Goal: Information Seeking & Learning: Learn about a topic

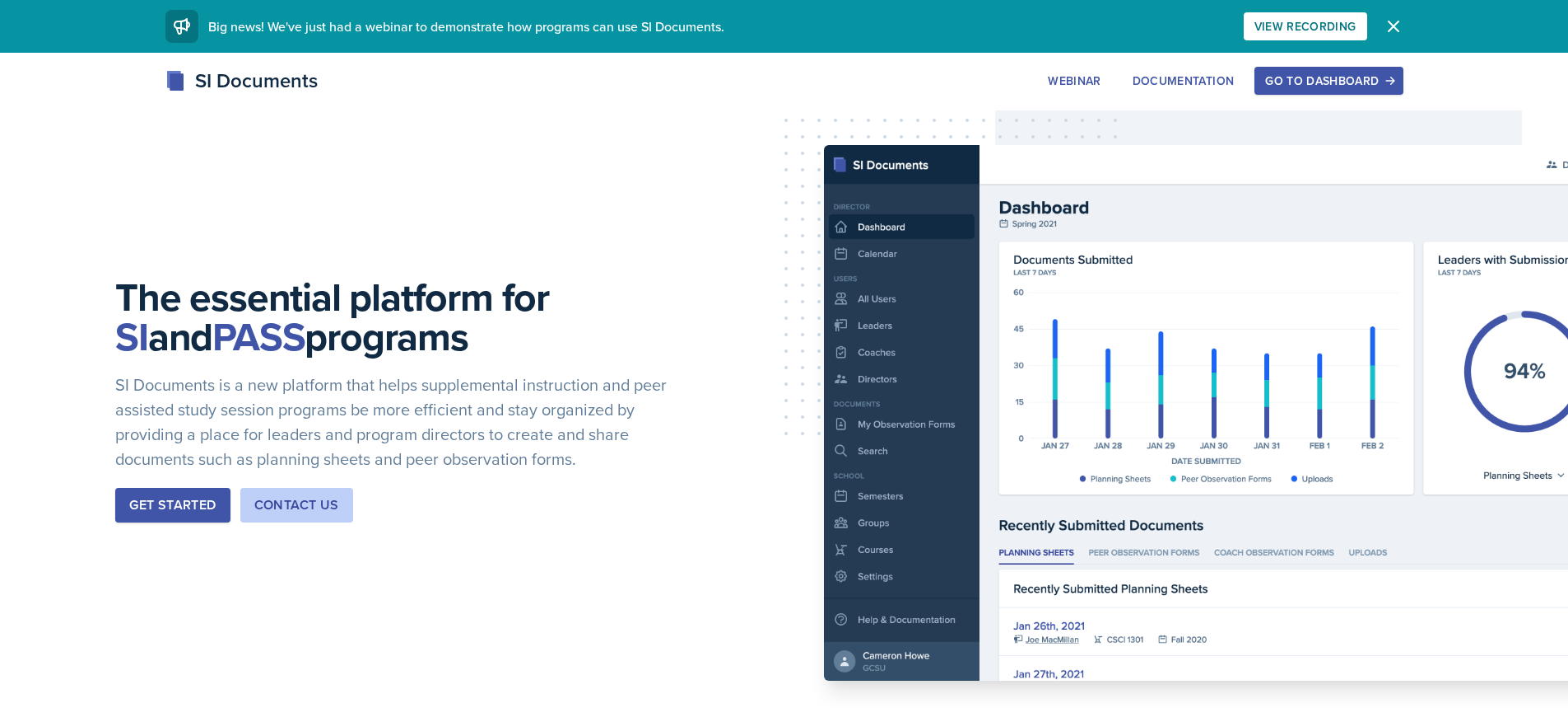
click at [1321, 75] on div "Go to Dashboard" at bounding box center [1328, 80] width 126 height 13
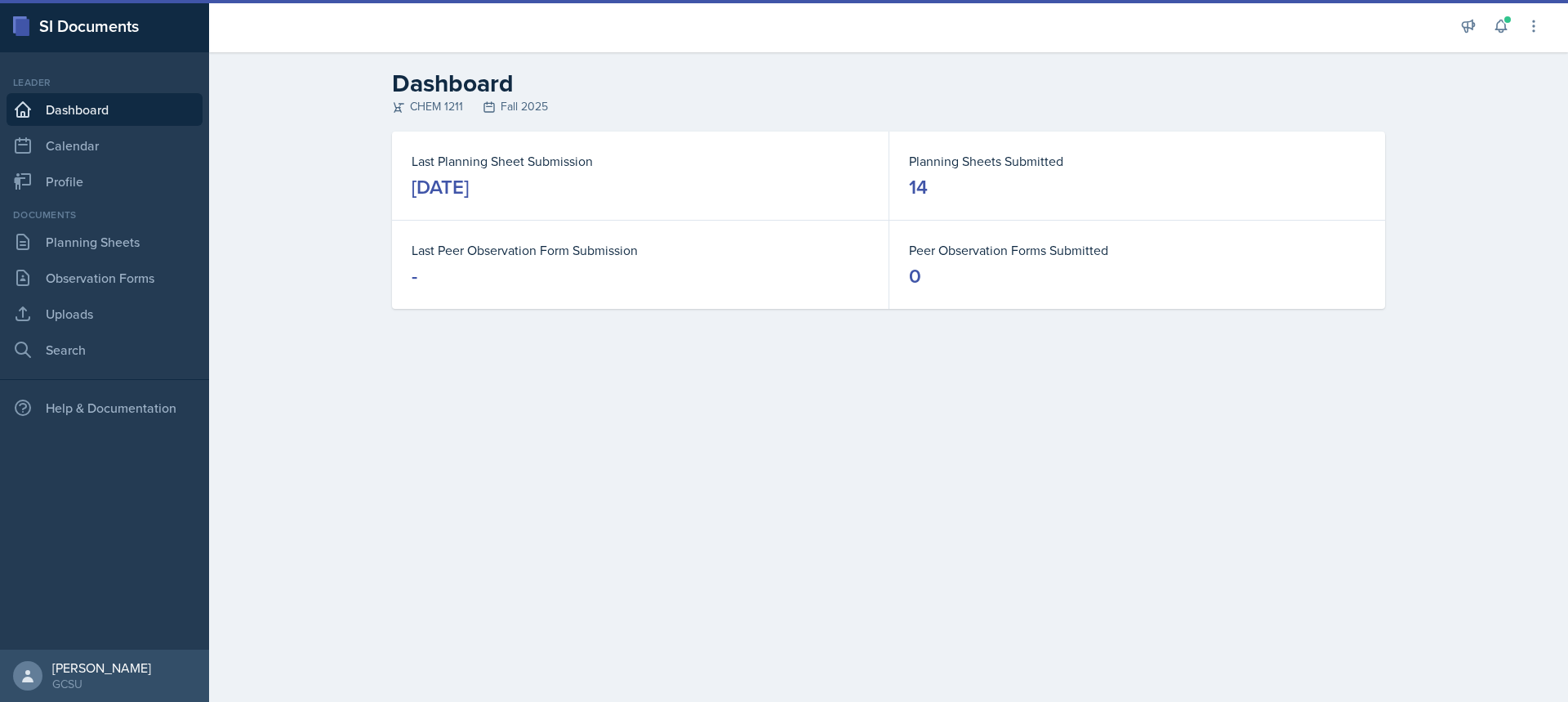
click at [151, 224] on div "Documents Planning Sheets Observation Forms Uploads Search" at bounding box center [105, 286] width 196 height 158
click at [151, 248] on link "Planning Sheets" at bounding box center [105, 242] width 196 height 33
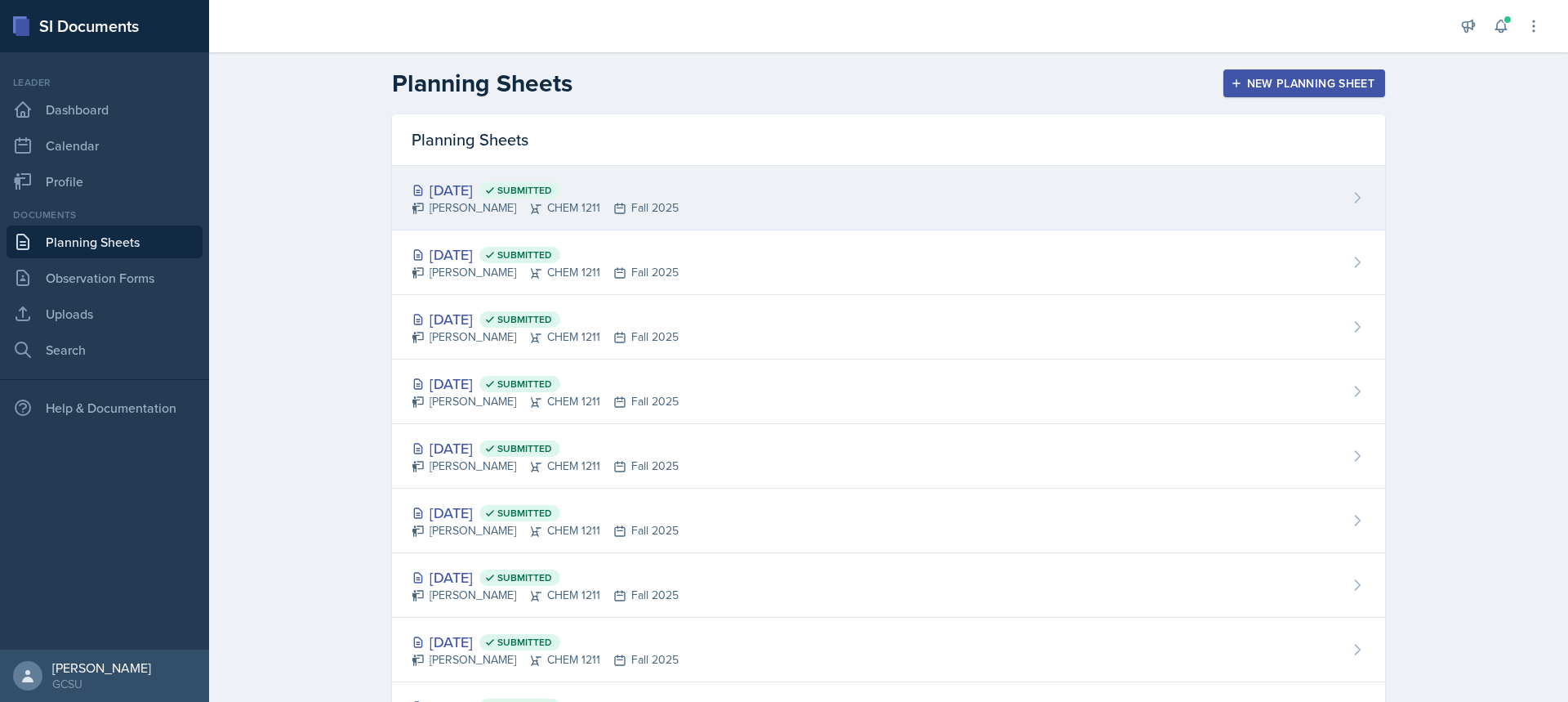
click at [665, 193] on div "[DATE] Submitted [PERSON_NAME] CHEM 1211 Fall 2025" at bounding box center [889, 198] width 993 height 64
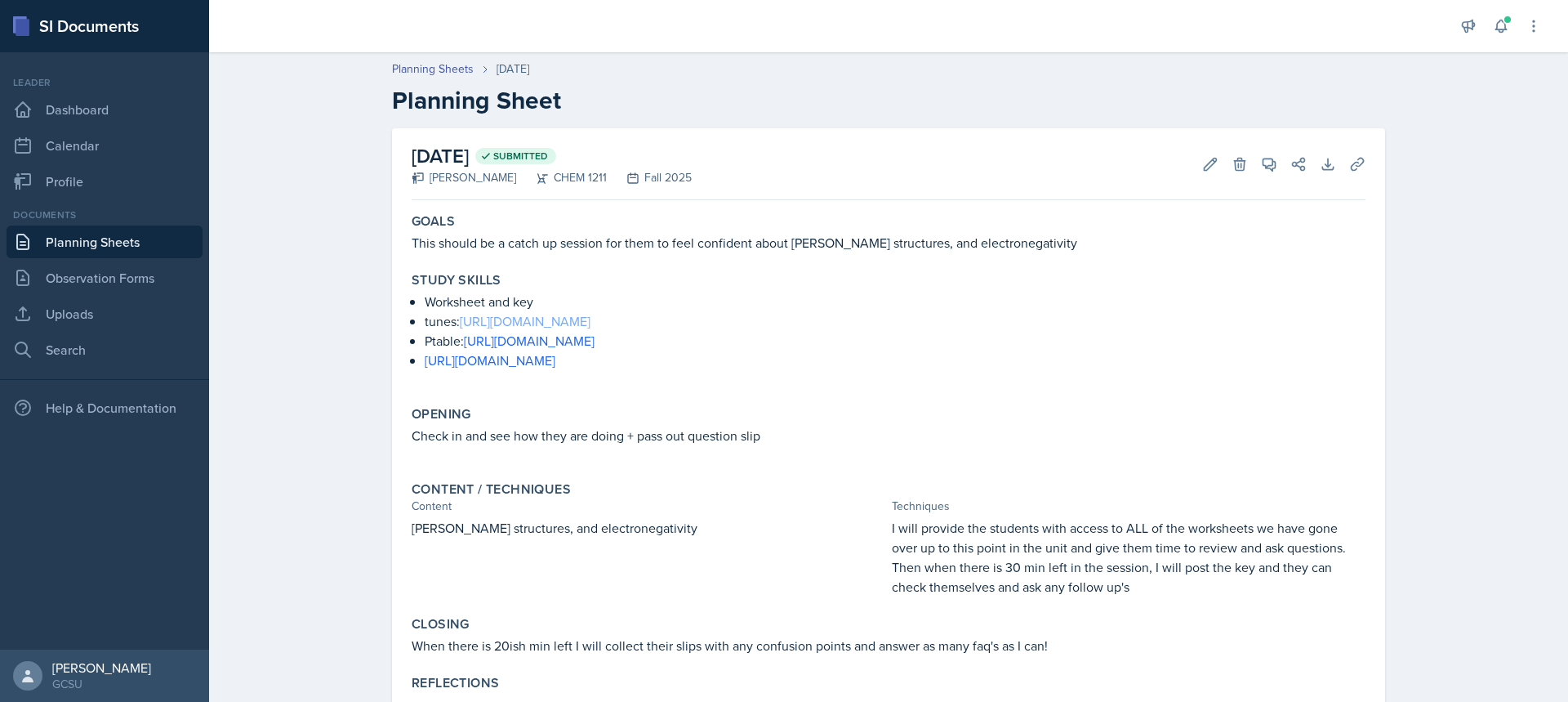
click at [524, 322] on link "[URL][DOMAIN_NAME]" at bounding box center [525, 321] width 130 height 18
click at [555, 355] on link "[URL][DOMAIN_NAME]" at bounding box center [490, 360] width 130 height 18
click at [466, 345] on link "[URL][DOMAIN_NAME]" at bounding box center [529, 340] width 130 height 18
click at [154, 289] on link "Observation Forms" at bounding box center [105, 278] width 196 height 33
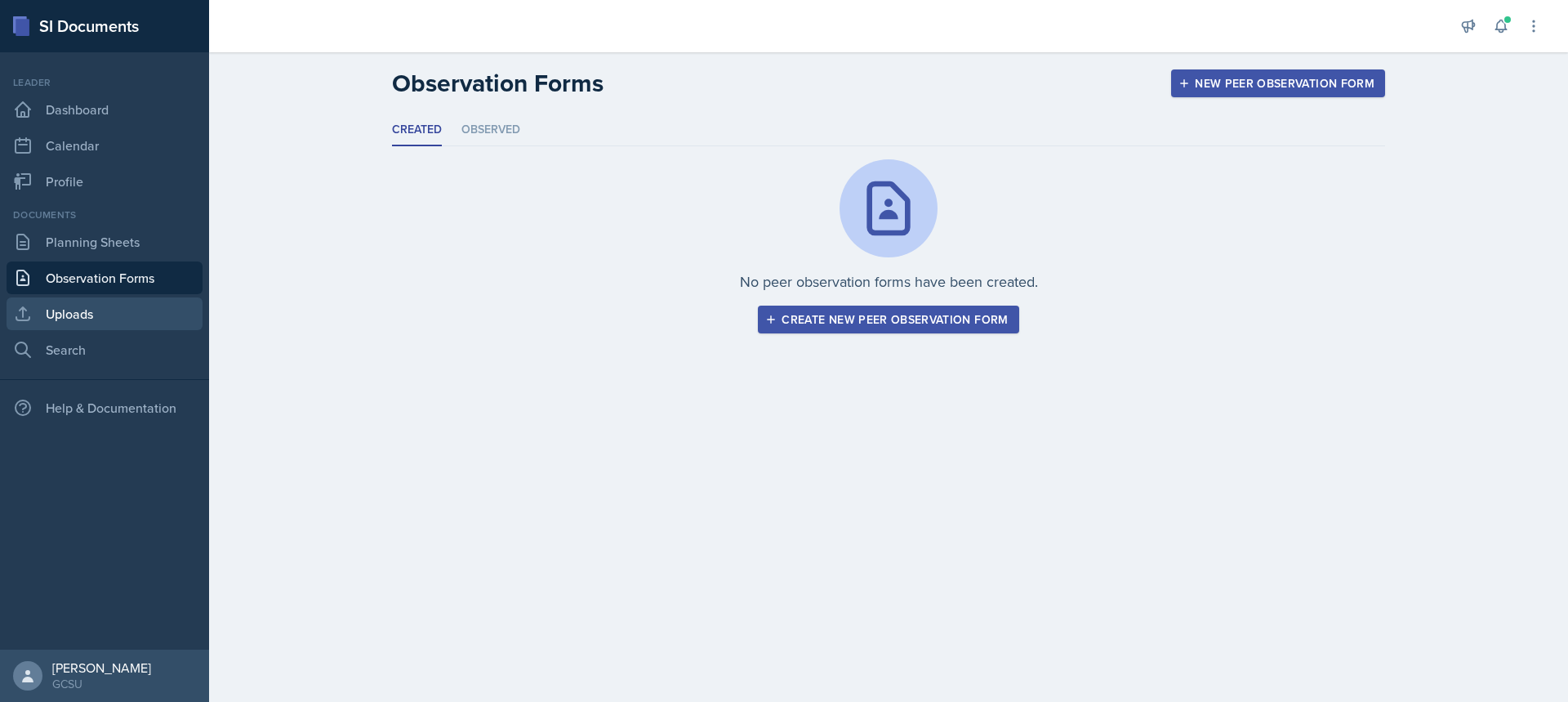
click at [105, 325] on link "Uploads" at bounding box center [105, 314] width 196 height 33
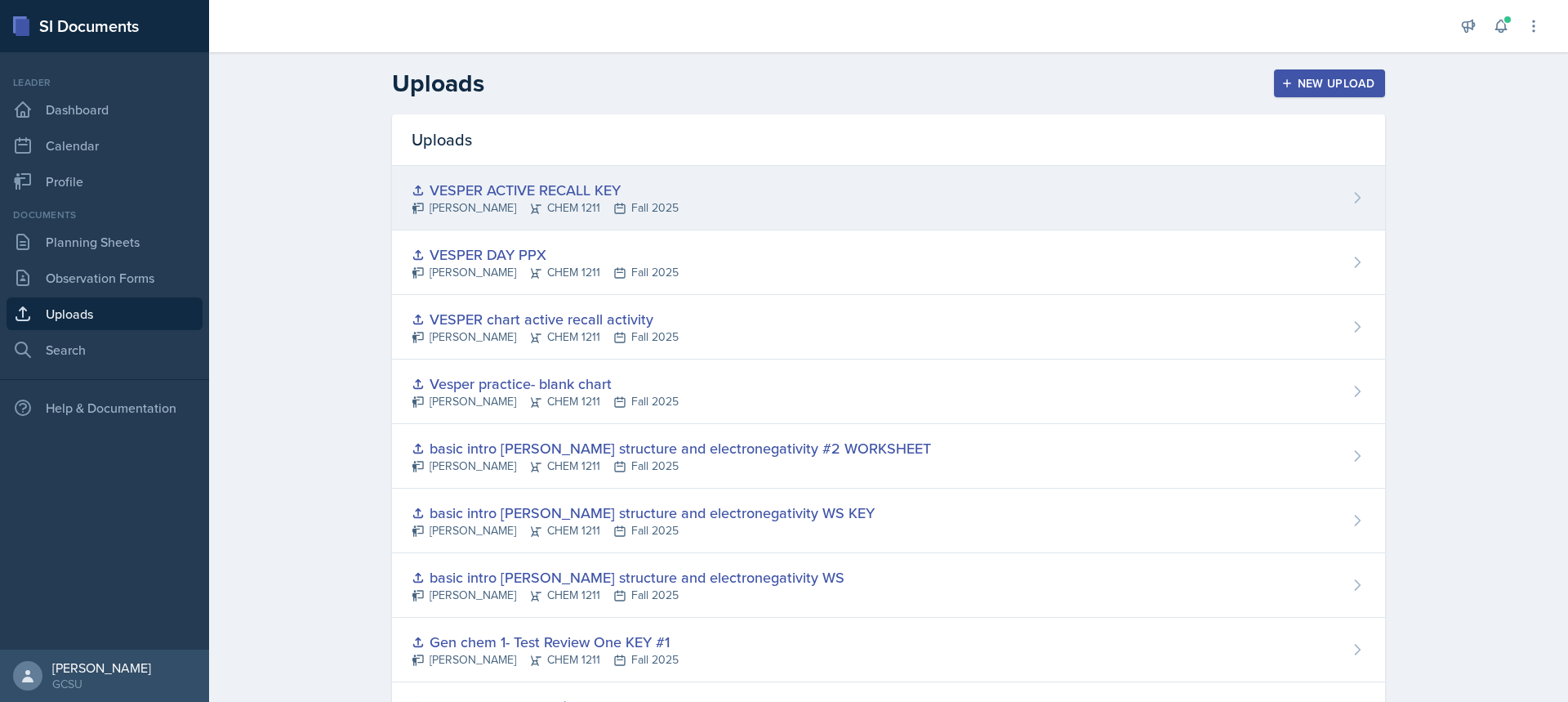
click at [451, 209] on div "[PERSON_NAME] CHEM 1211 Fall 2025" at bounding box center [544, 208] width 267 height 18
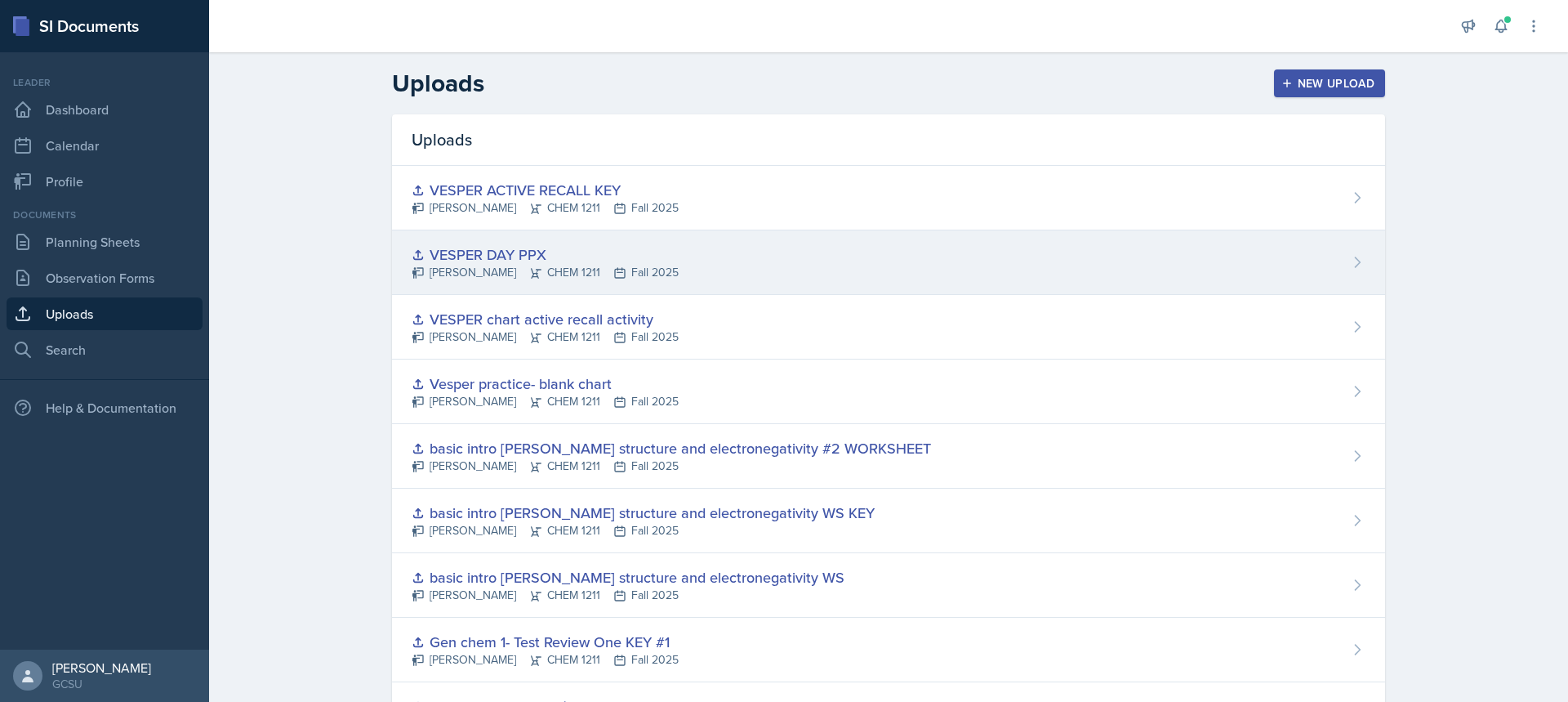
click at [478, 265] on div "[PERSON_NAME] CHEM 1211 Fall 2025" at bounding box center [544, 272] width 267 height 18
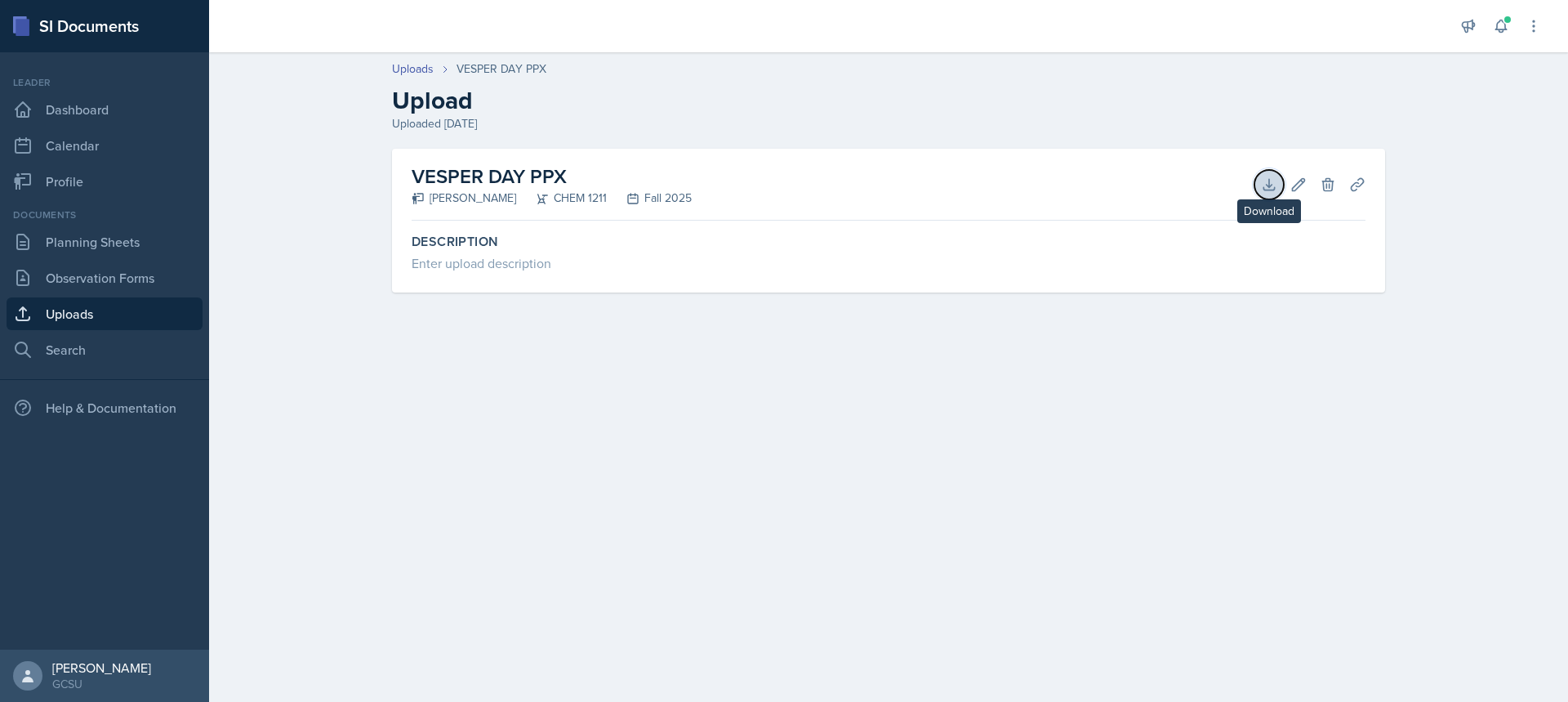
click at [1267, 179] on icon at bounding box center [1269, 184] width 17 height 17
